Goal: Task Accomplishment & Management: Complete application form

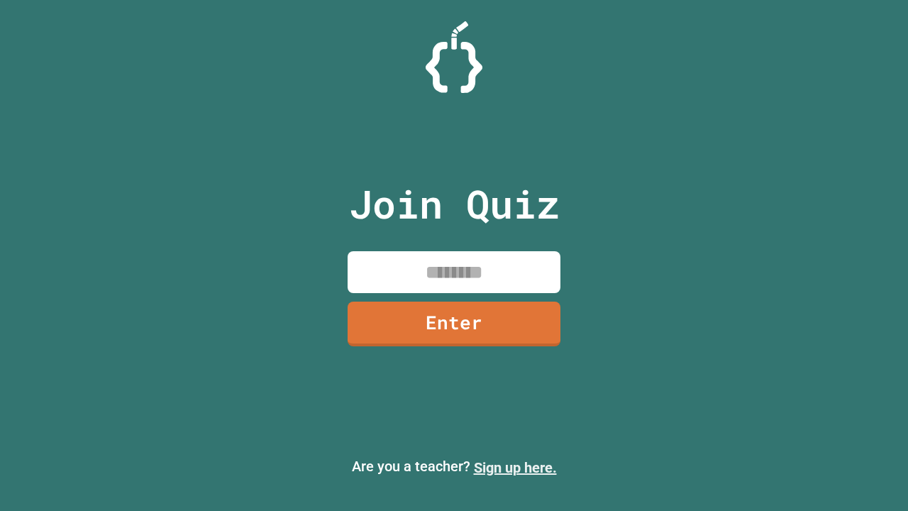
click at [515, 467] on link "Sign up here." at bounding box center [515, 467] width 83 height 17
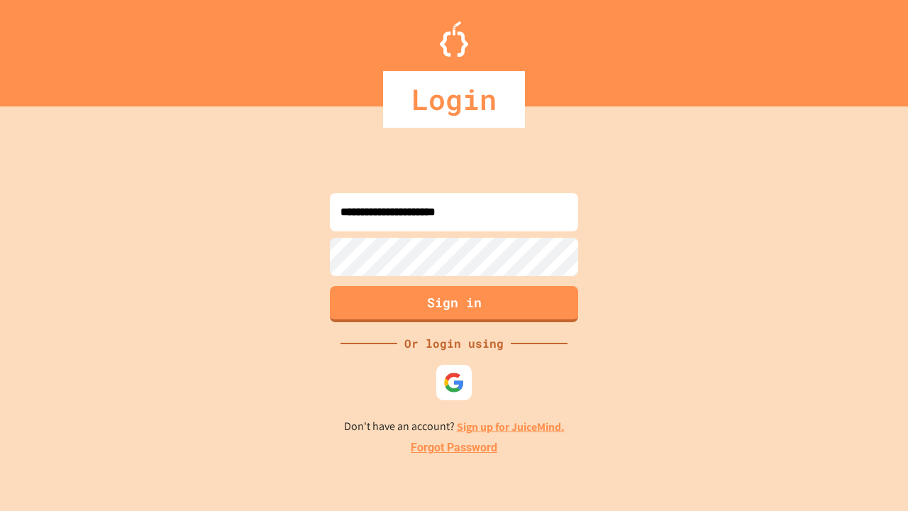
type input "**********"
